Goal: Task Accomplishment & Management: Manage account settings

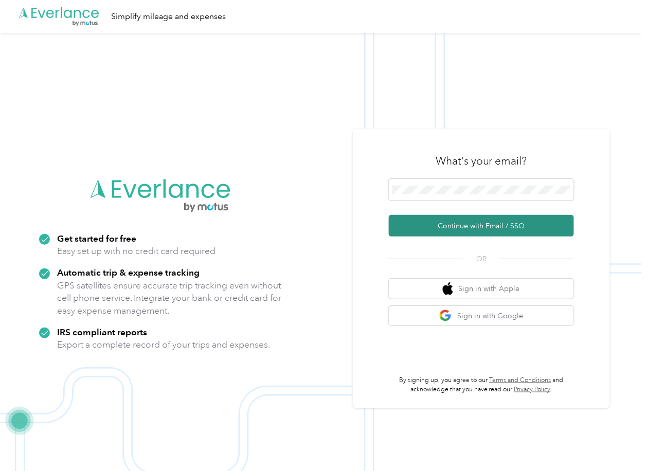
click at [416, 227] on button "Continue with Email / SSO" at bounding box center [481, 226] width 185 height 22
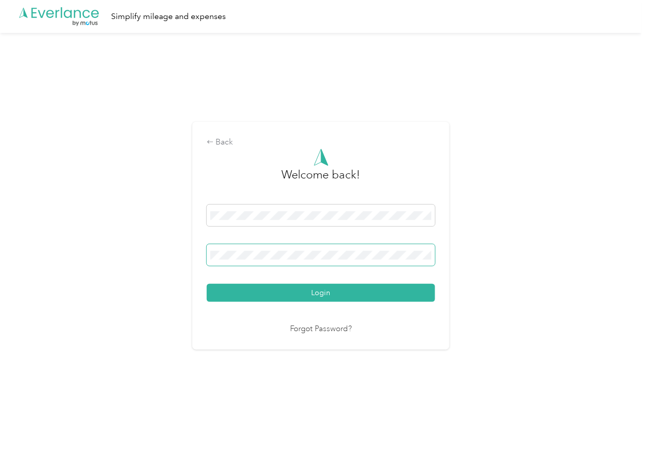
click at [254, 253] on span at bounding box center [321, 255] width 229 height 22
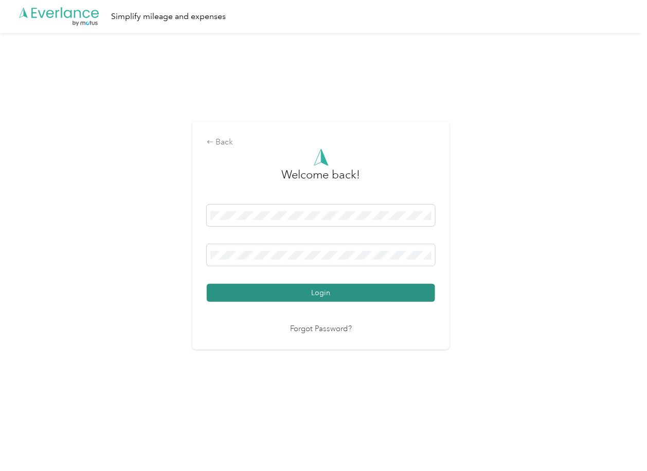
click at [241, 292] on button "Login" at bounding box center [321, 293] width 229 height 18
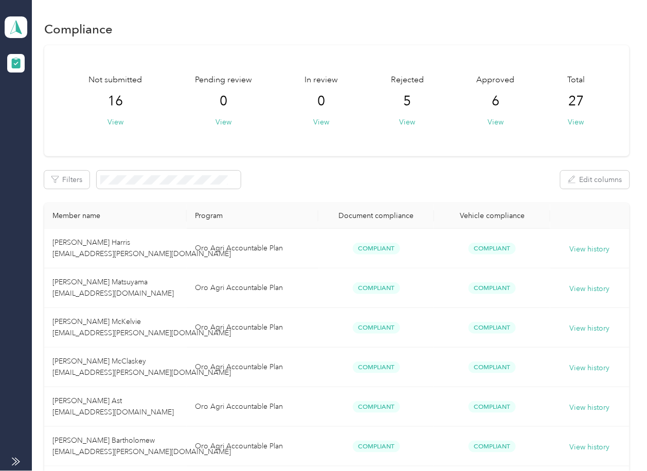
click at [379, 181] on div "Filters Edit columns" at bounding box center [336, 180] width 585 height 18
click at [12, 22] on icon at bounding box center [15, 27] width 15 height 14
click at [46, 108] on div "Log out" at bounding box center [33, 107] width 40 height 11
